Goal: Task Accomplishment & Management: Manage account settings

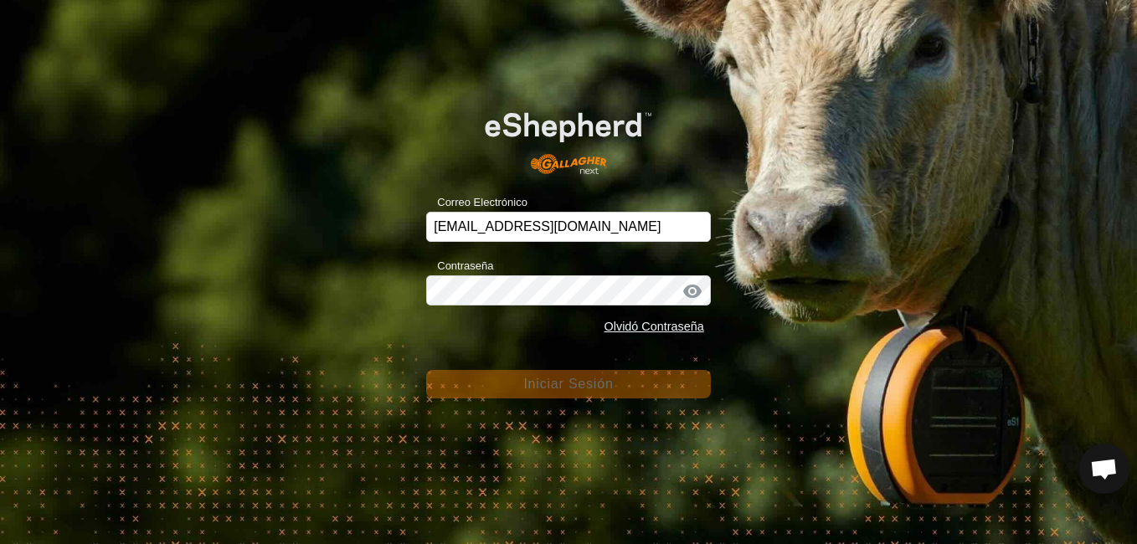
click at [641, 411] on div "Correo Electrónico ganados-eda@correoganadero.es Contraseña Olvidó Contraseña I…" at bounding box center [568, 272] width 1137 height 544
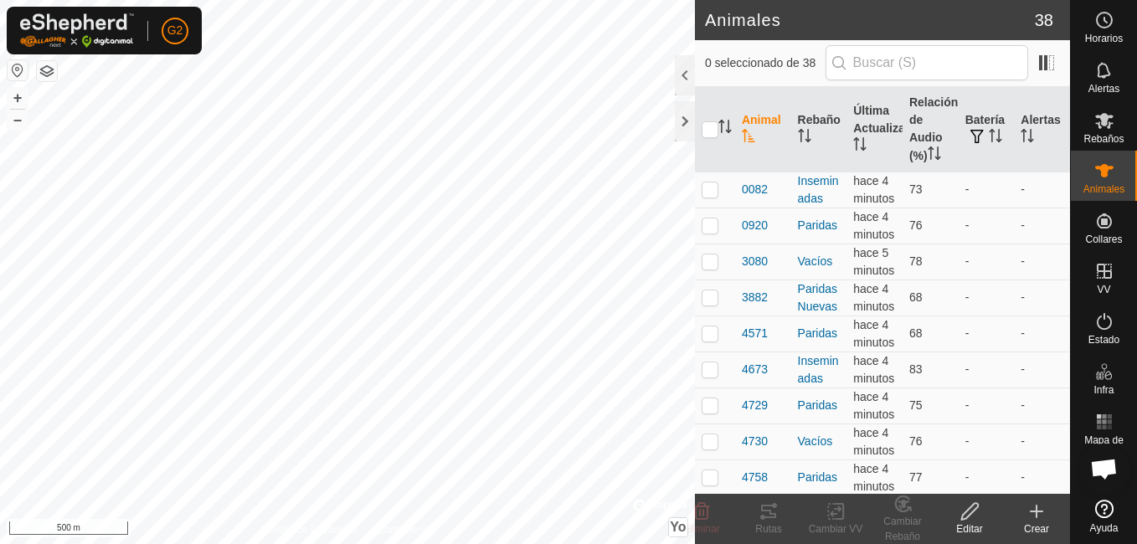
click at [15, 76] on button "button" at bounding box center [18, 70] width 20 height 20
checkbox input "true"
click at [774, 505] on icon at bounding box center [768, 511] width 15 height 13
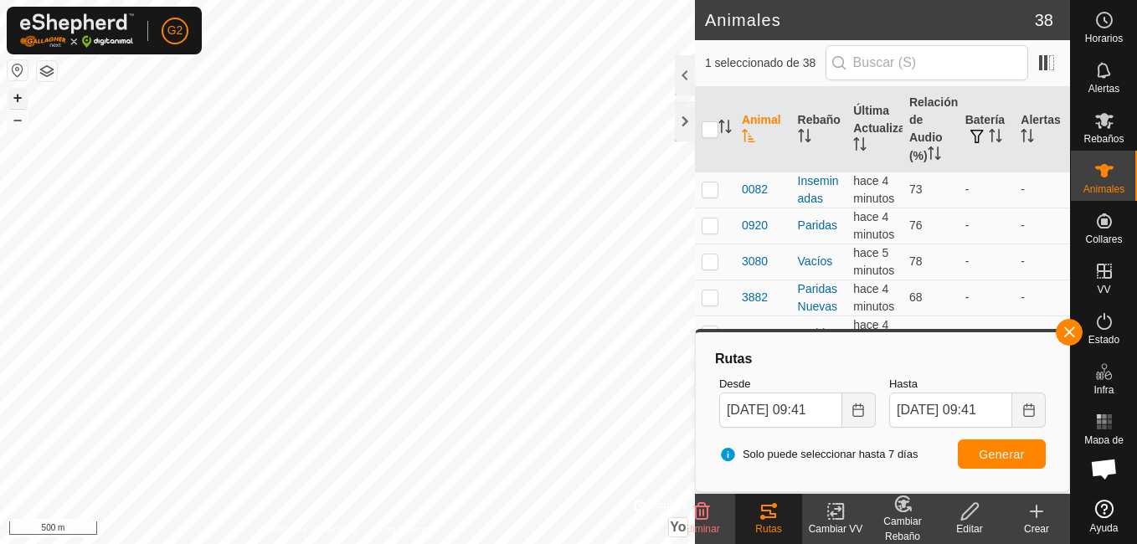
click at [14, 93] on button "+" at bounding box center [18, 98] width 20 height 20
checkbox input "true"
checkbox input "false"
click at [1069, 334] on button "button" at bounding box center [1069, 332] width 27 height 27
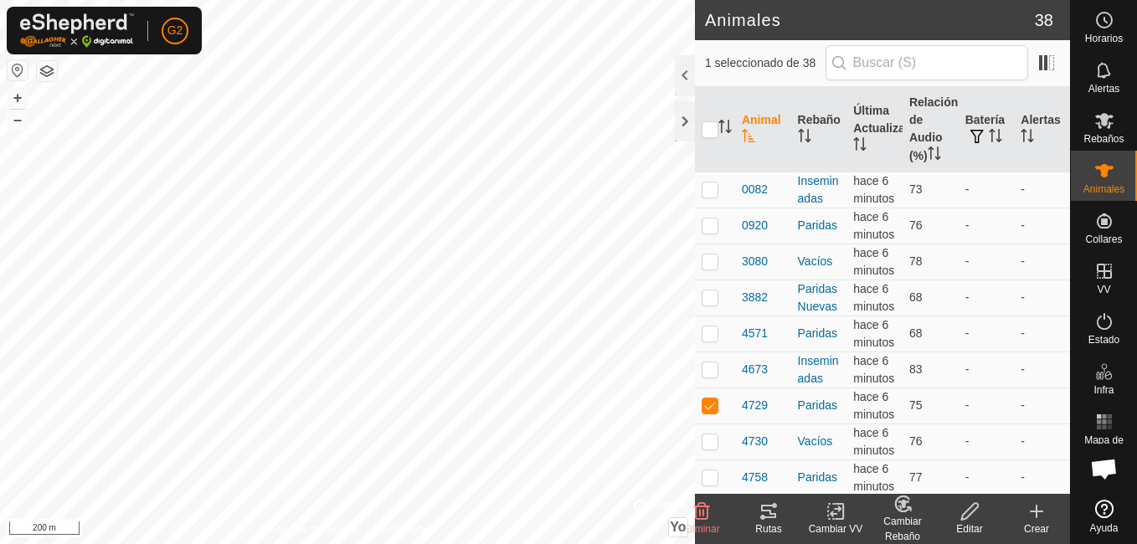
click at [776, 518] on icon at bounding box center [769, 512] width 20 height 20
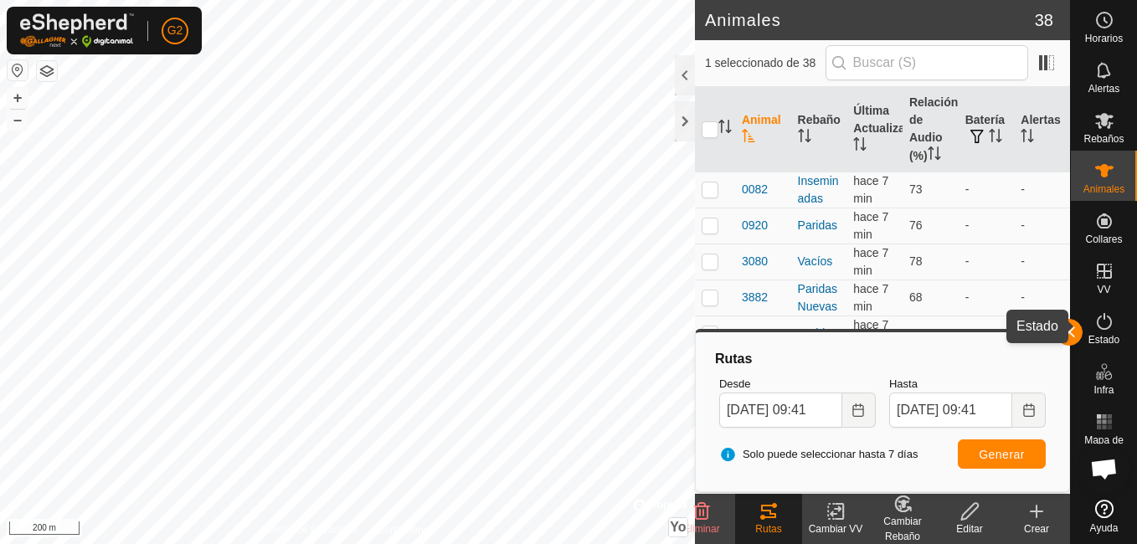
click at [1071, 347] on div "Estado" at bounding box center [1104, 326] width 66 height 50
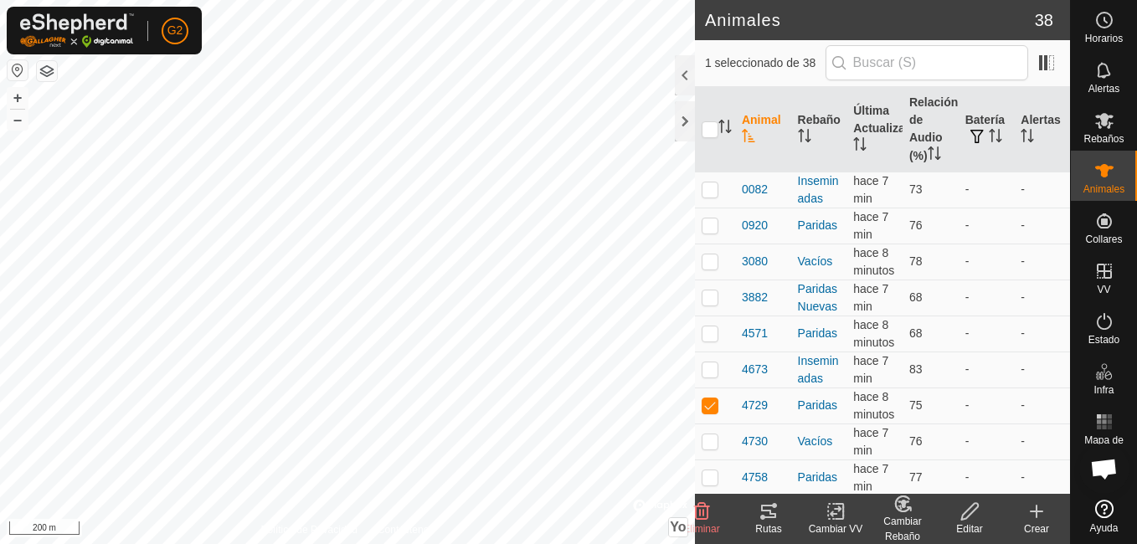
click at [972, 513] on icon at bounding box center [969, 511] width 17 height 17
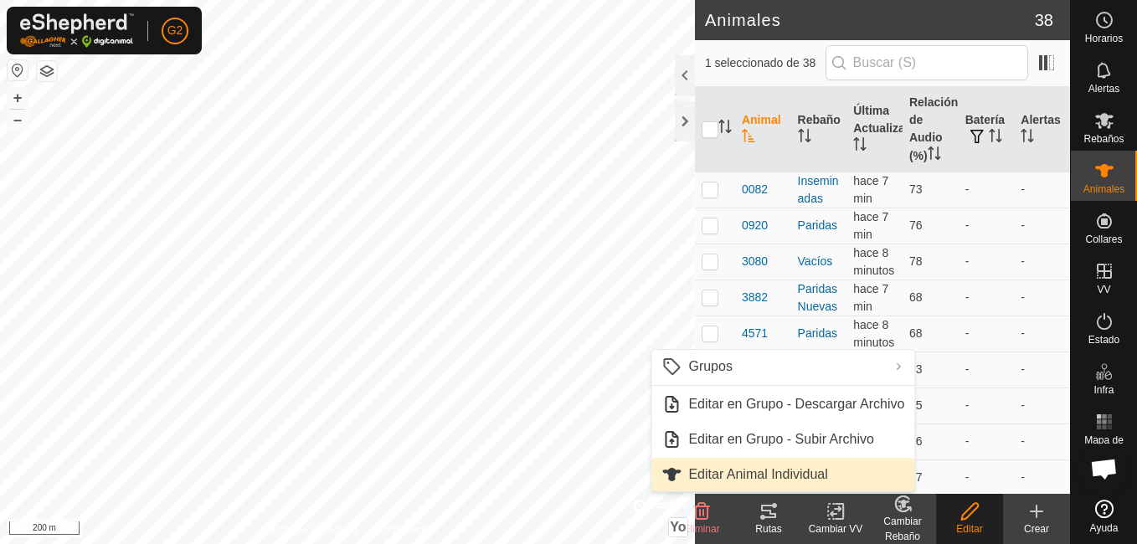
click at [832, 469] on link "Editar Animal Individual" at bounding box center [782, 474] width 263 height 33
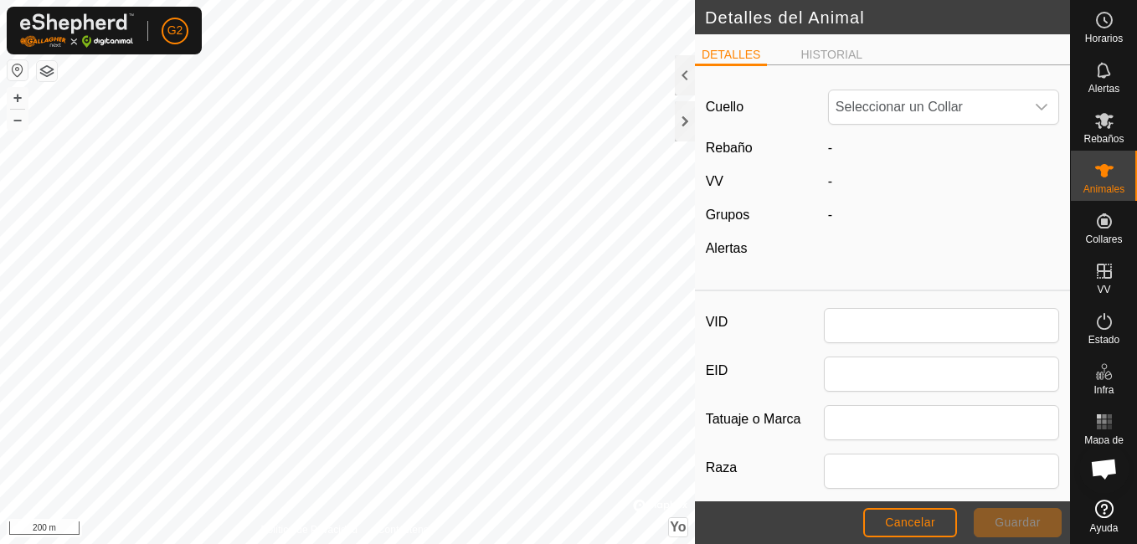
type input "4729"
type input "casina"
type input "0"
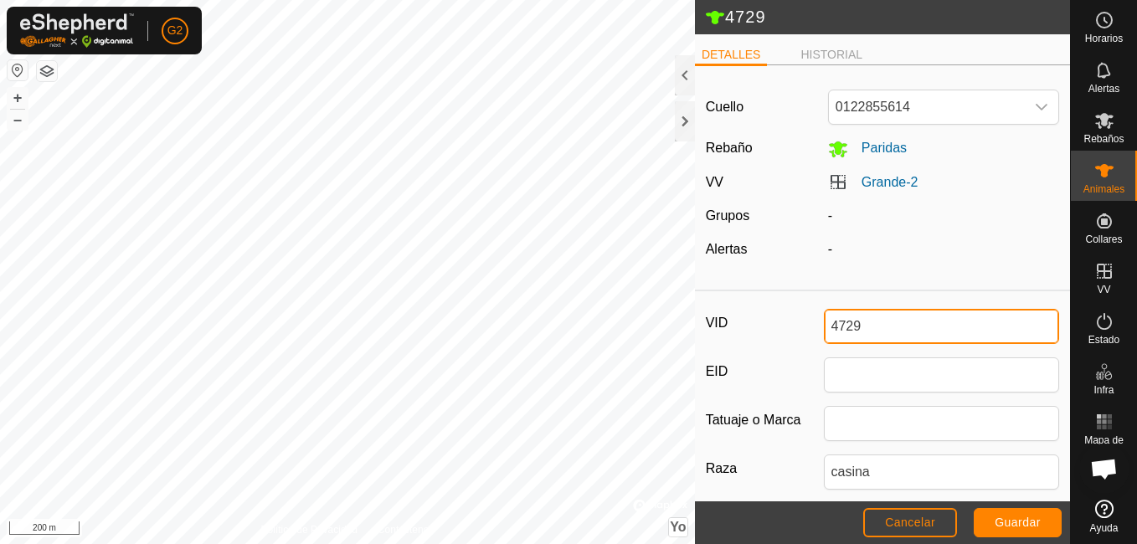
click at [895, 322] on input "4729" at bounding box center [942, 326] width 236 height 35
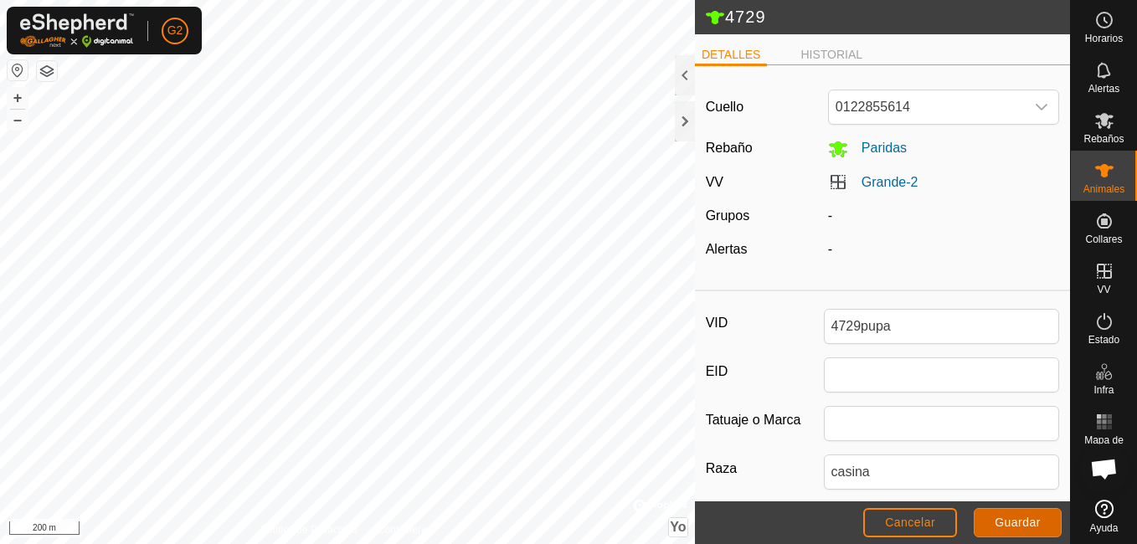
click at [998, 519] on span "Guardar" at bounding box center [1018, 522] width 46 height 13
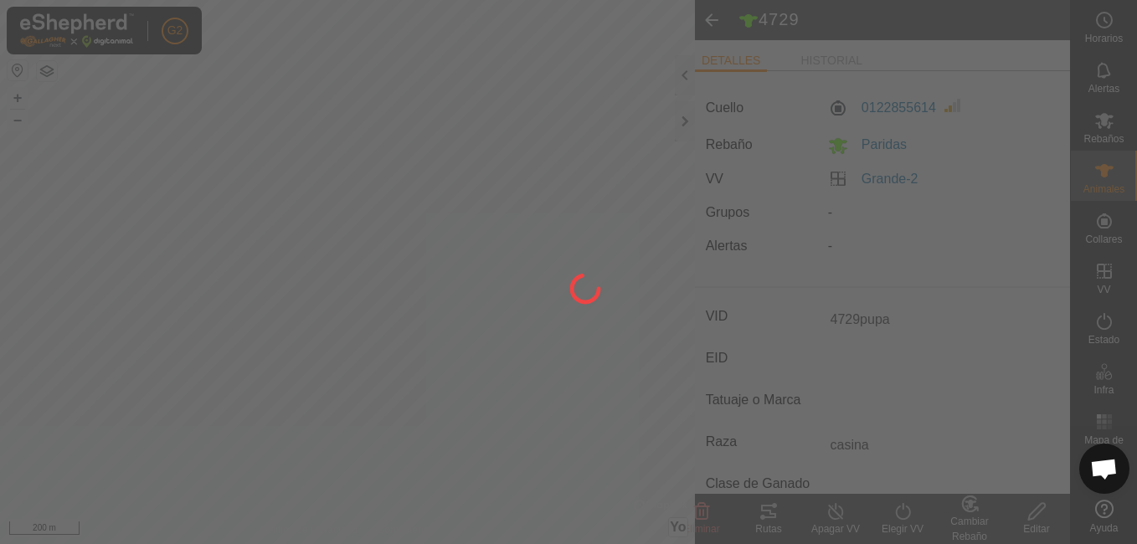
type input "4729"
type input "-"
type input "0 kg"
type input "-"
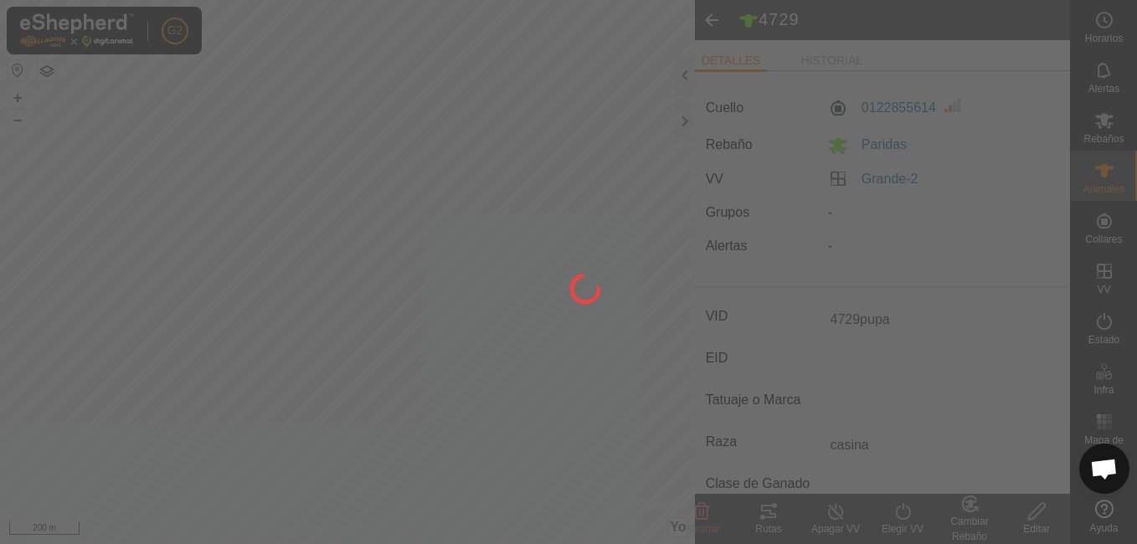
type input "-"
type input "4729pupa"
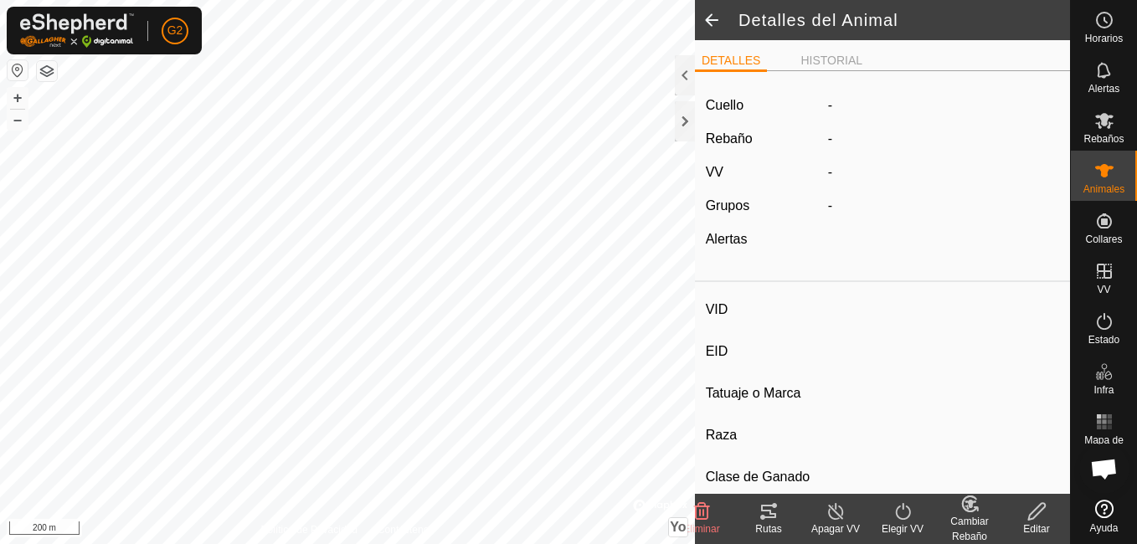
type input "[PERSON_NAME]"
type input "-"
type input "Limusin"
type input "-"
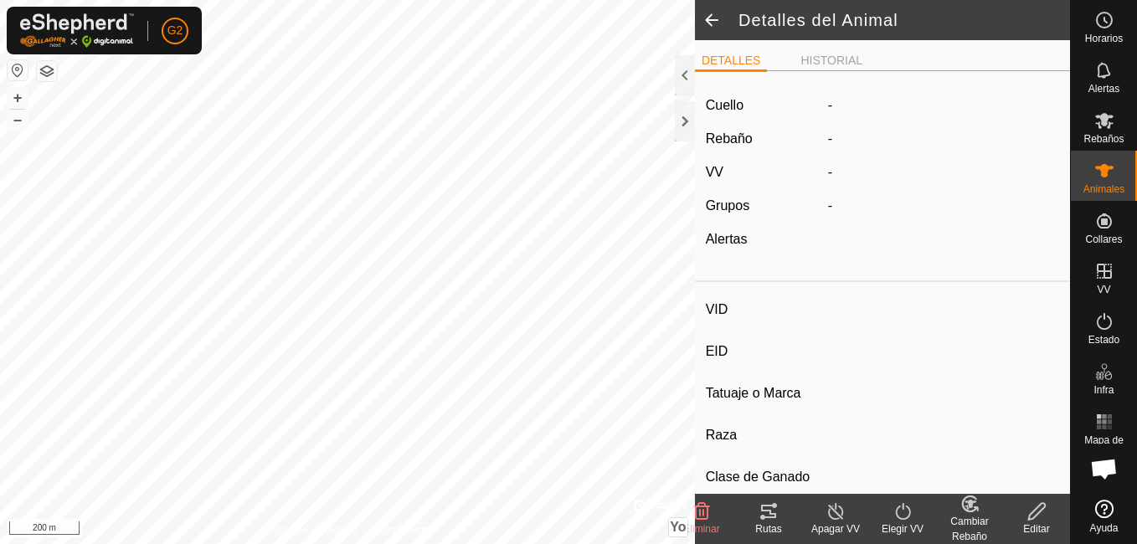
type input "0 kg"
type input "-"
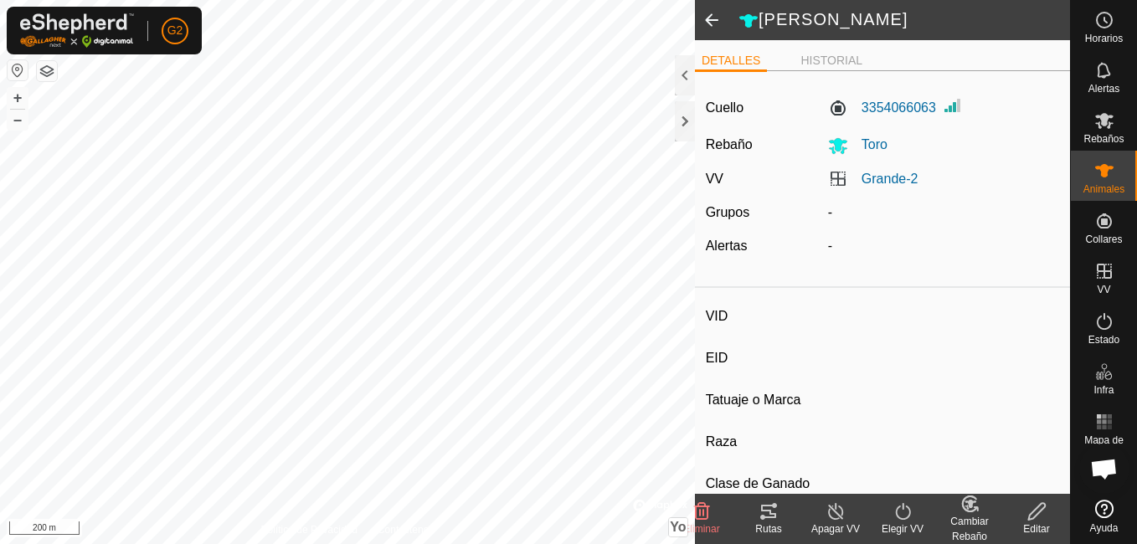
type input "Parida3187"
type input "-"
type input "casina"
type input "-"
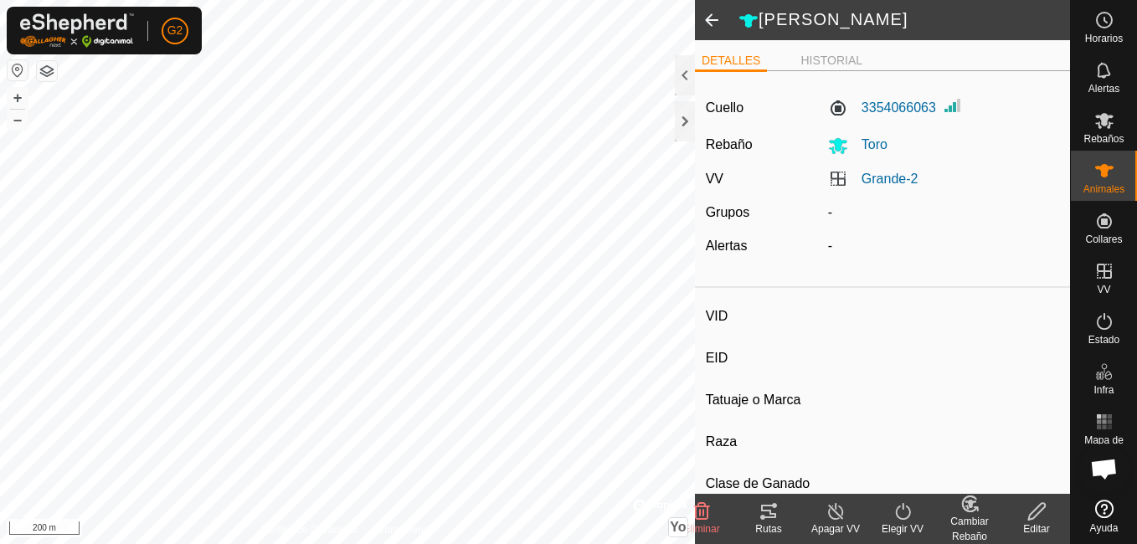
type input "0 kg"
type input "-"
type input "[PERSON_NAME]"
type input "-"
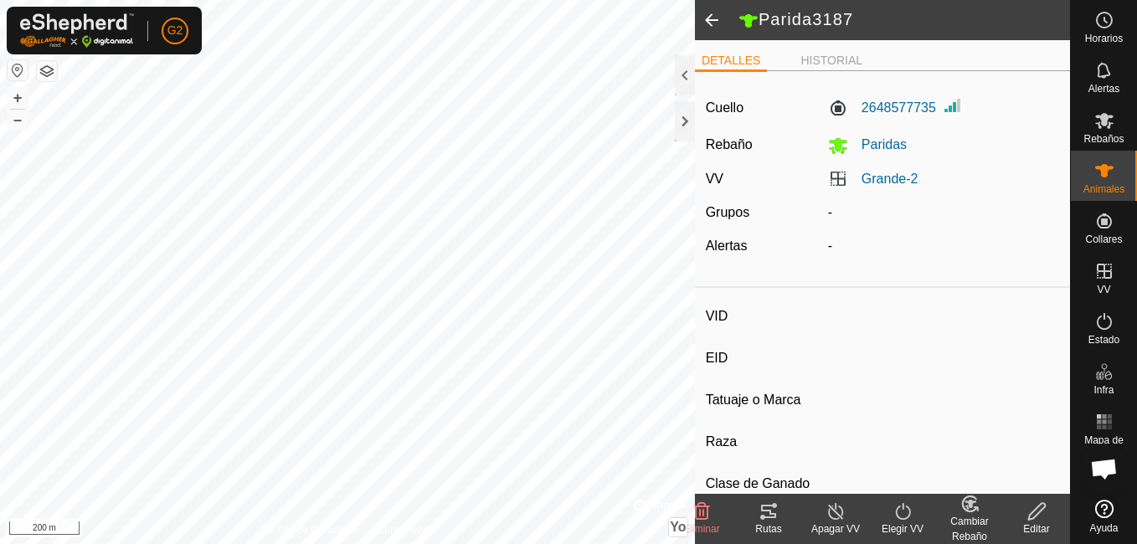
type input "Limusin"
type input "-"
type input "0 kg"
type input "-"
type input "Nena3179"
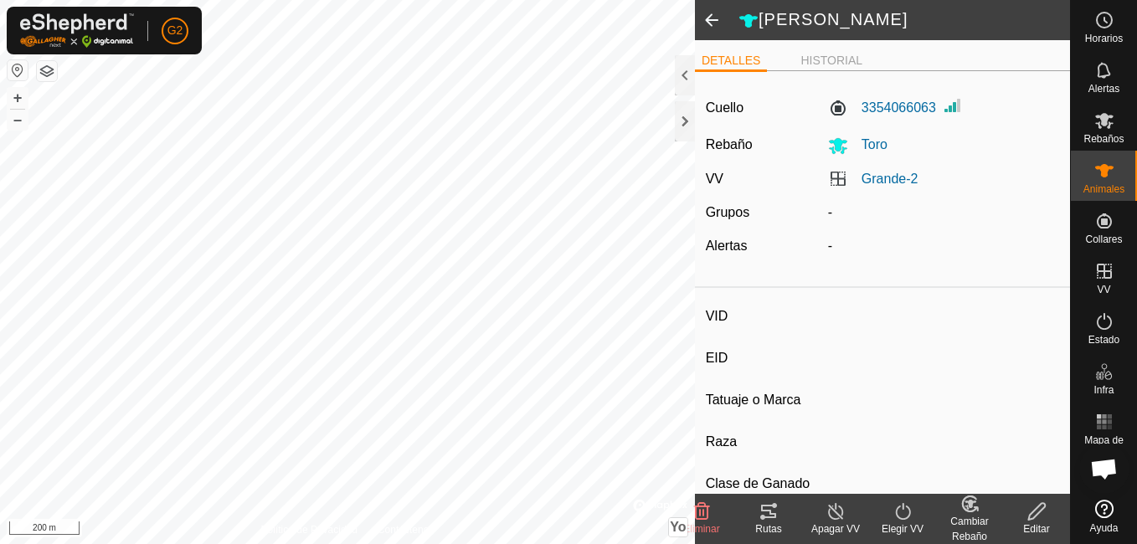
type input "-"
type input "casina"
type input "-"
type input "0 kg"
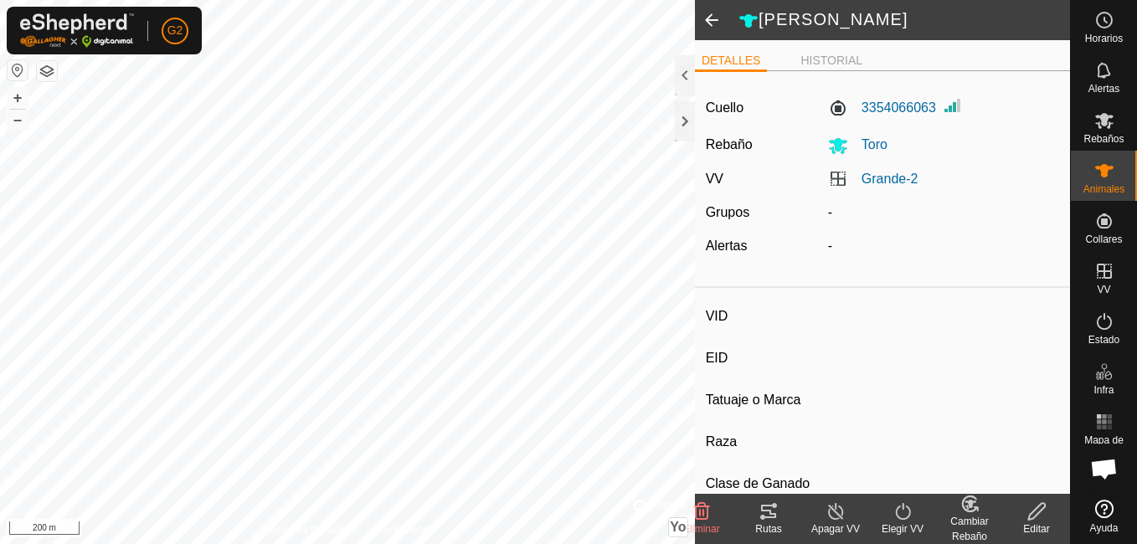
type input "-"
type input "0920"
type input "-"
type input "casina"
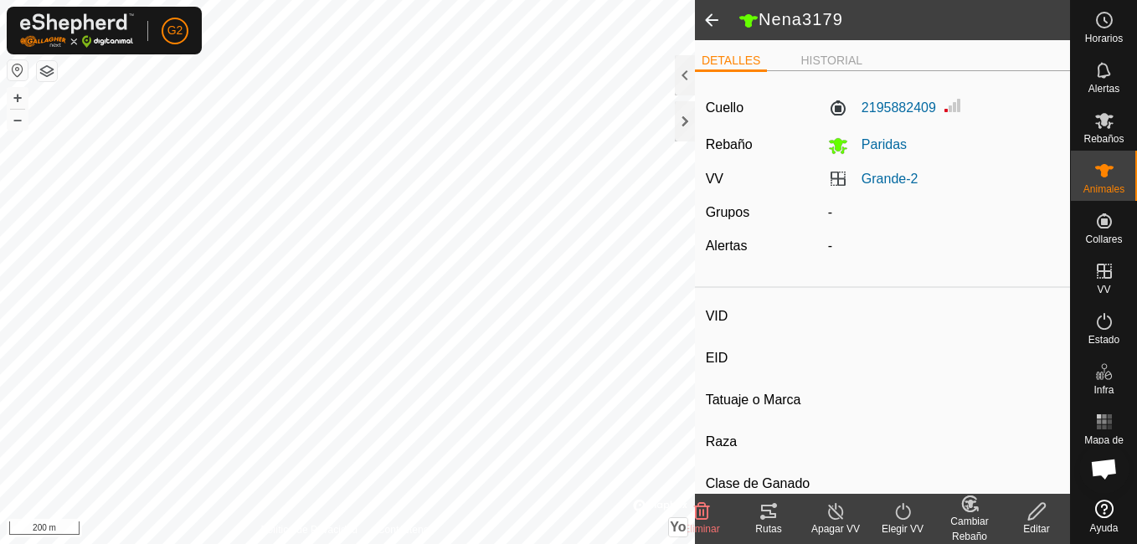
type input "-"
type input "0 kg"
type input "-"
type input "Morrete6731"
type input "-"
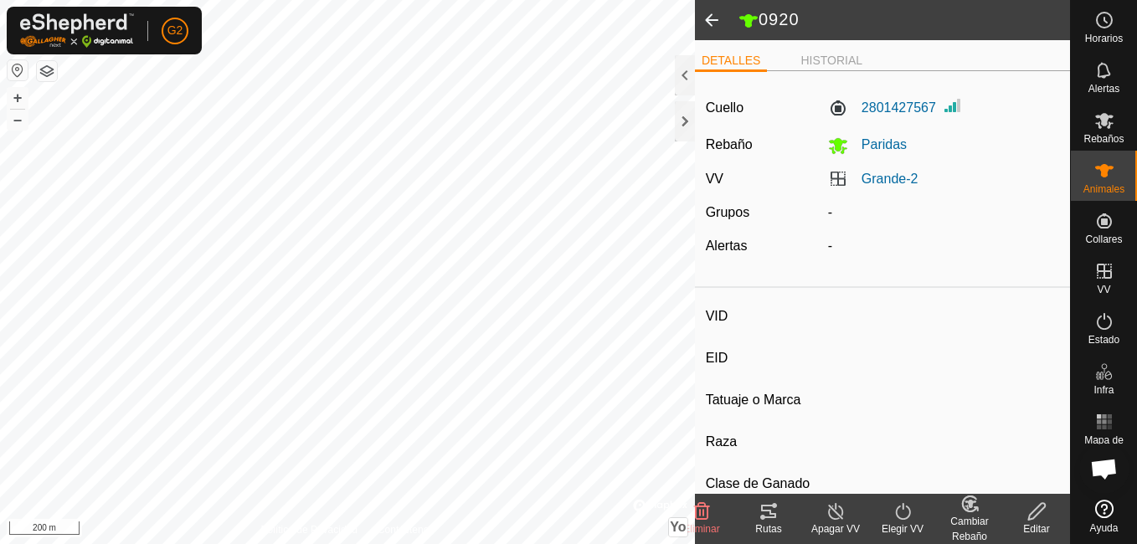
type input "-"
type input "casina"
type input "-"
type input "0 kg"
type input "-"
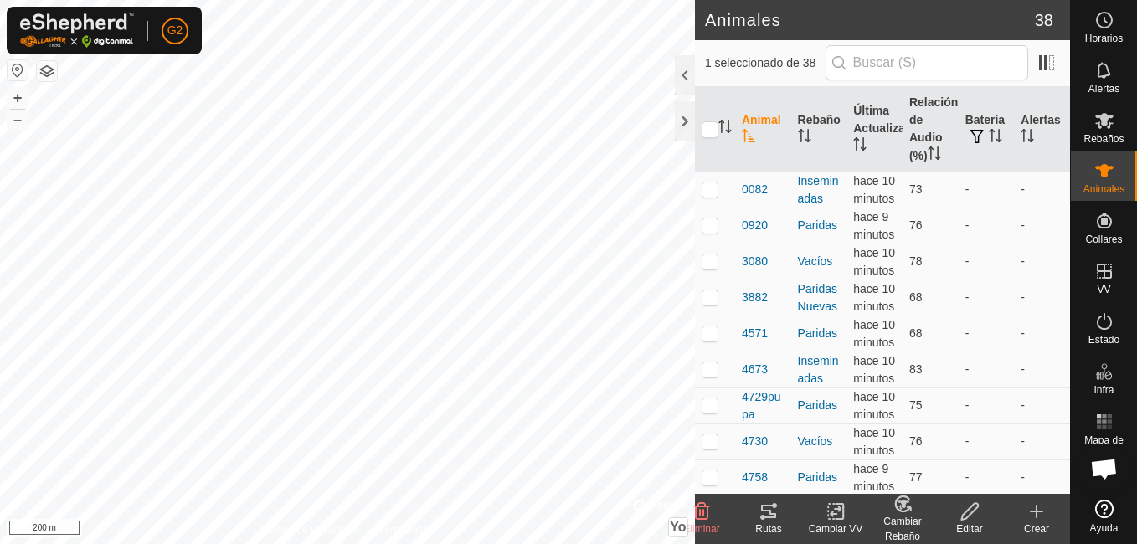
click at [971, 511] on icon at bounding box center [970, 512] width 21 height 20
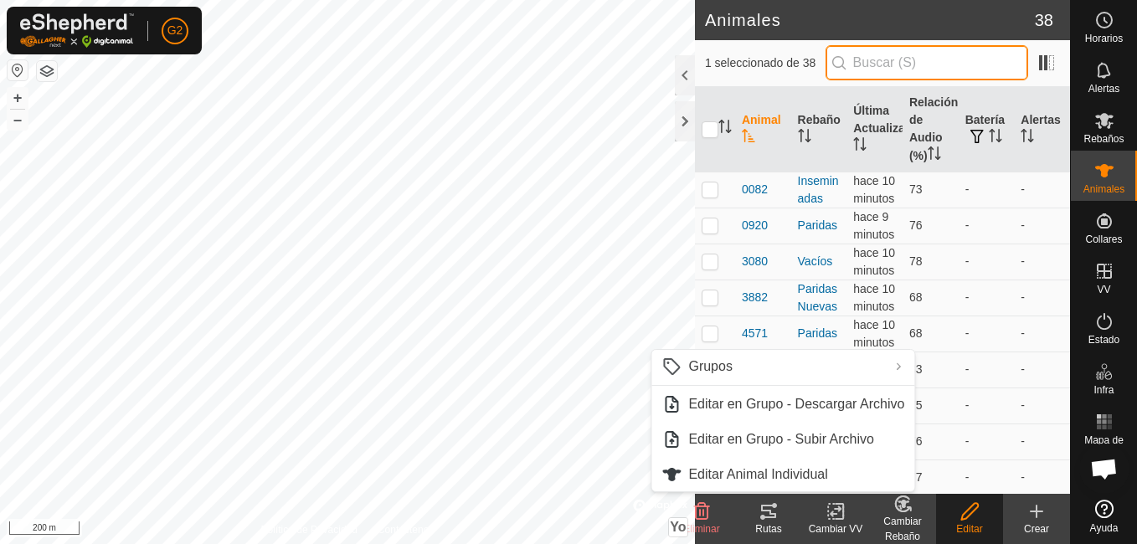
click at [896, 59] on input "text" at bounding box center [927, 62] width 203 height 35
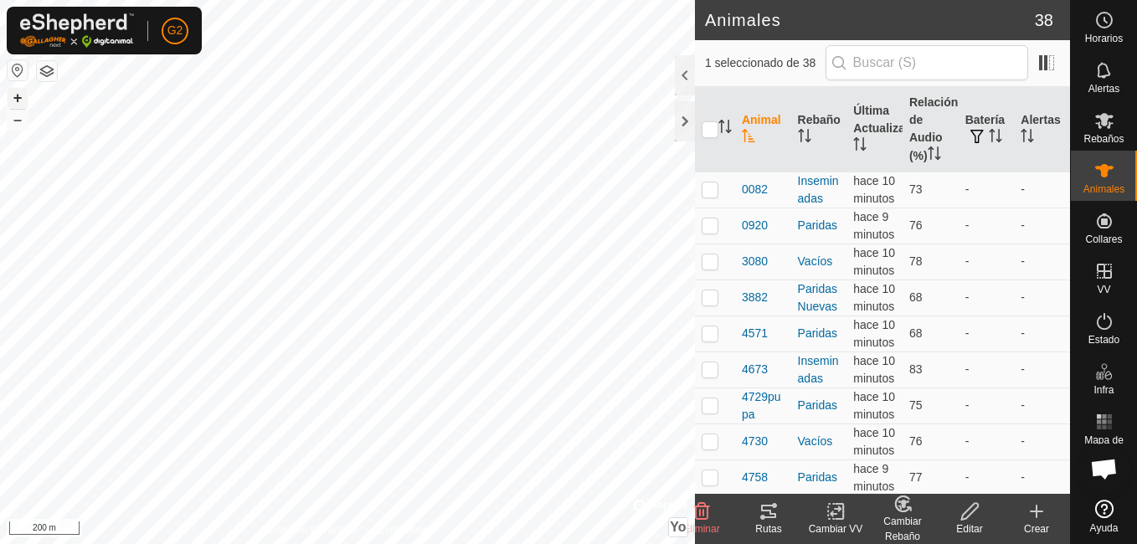
click at [18, 94] on button "+" at bounding box center [18, 98] width 20 height 20
